Goal: Transaction & Acquisition: Obtain resource

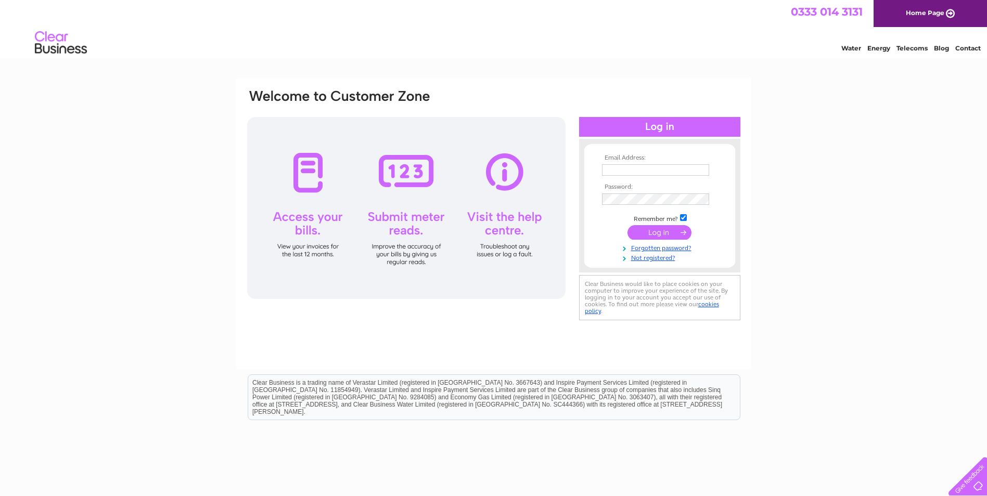
type input "accounts@agmors.co.uk"
click at [657, 230] on input "submit" at bounding box center [659, 232] width 64 height 15
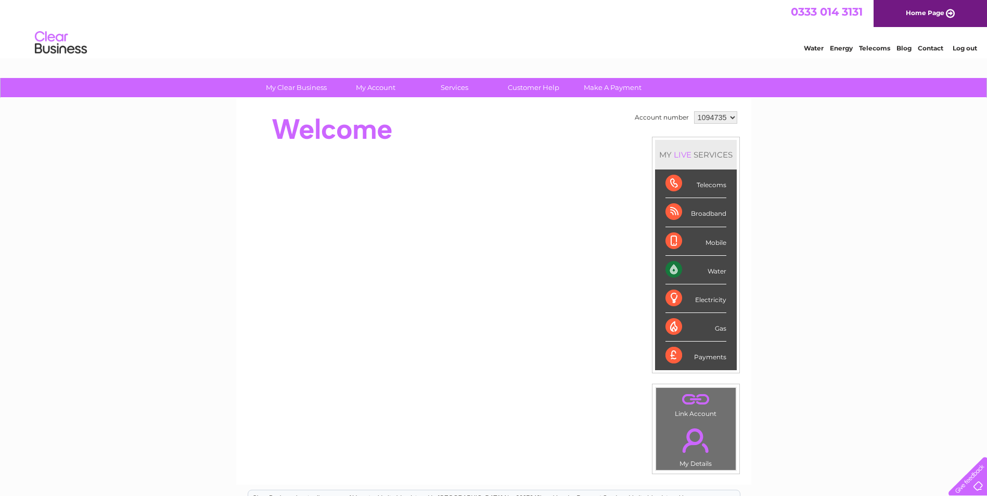
click at [696, 272] on div "Water" at bounding box center [695, 270] width 61 height 29
click at [670, 269] on div "Water" at bounding box center [695, 270] width 61 height 29
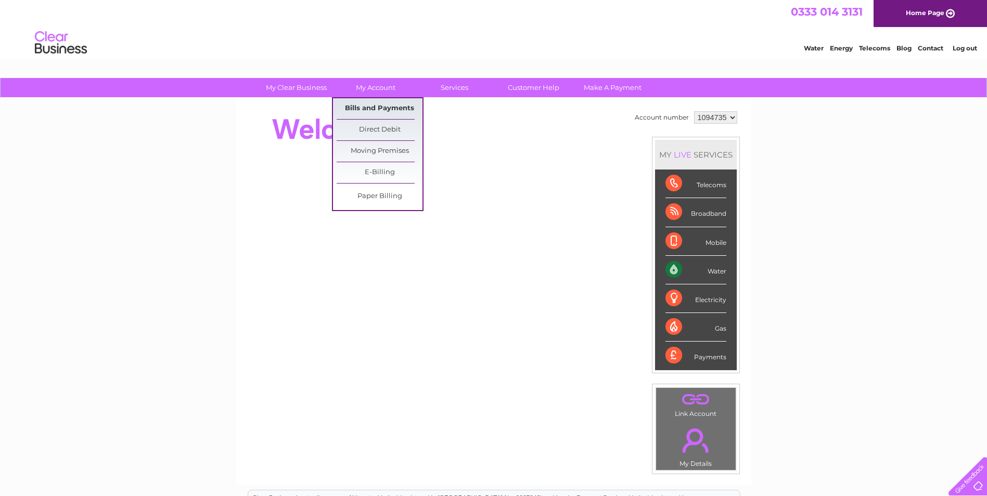
click at [370, 106] on link "Bills and Payments" at bounding box center [380, 108] width 86 height 21
click at [382, 110] on link "Bills and Payments" at bounding box center [380, 108] width 86 height 21
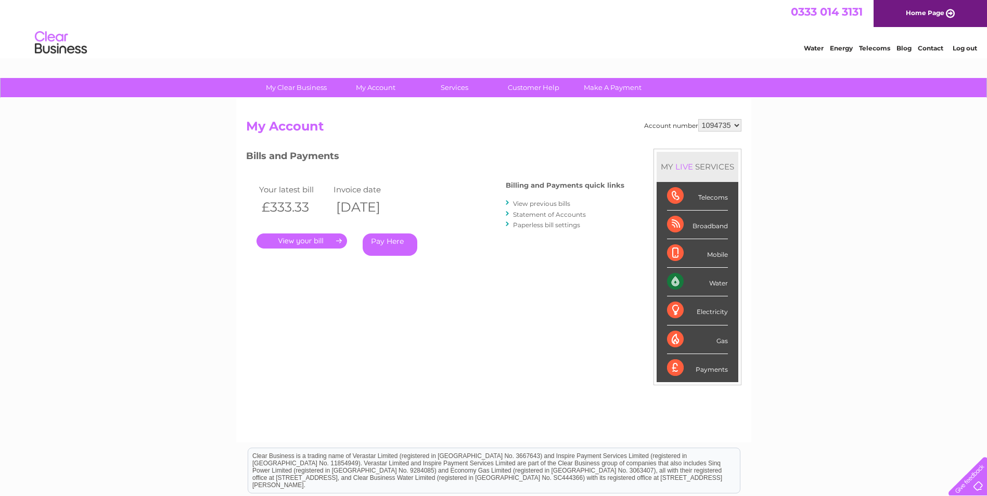
click at [303, 240] on link "." at bounding box center [301, 241] width 91 height 15
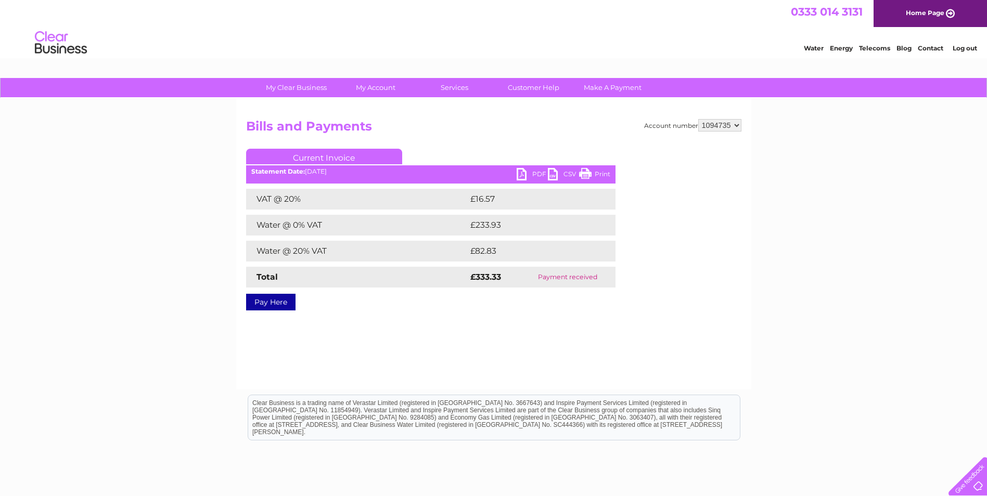
click at [520, 173] on link "PDF" at bounding box center [532, 175] width 31 height 15
